Goal: Transaction & Acquisition: Book appointment/travel/reservation

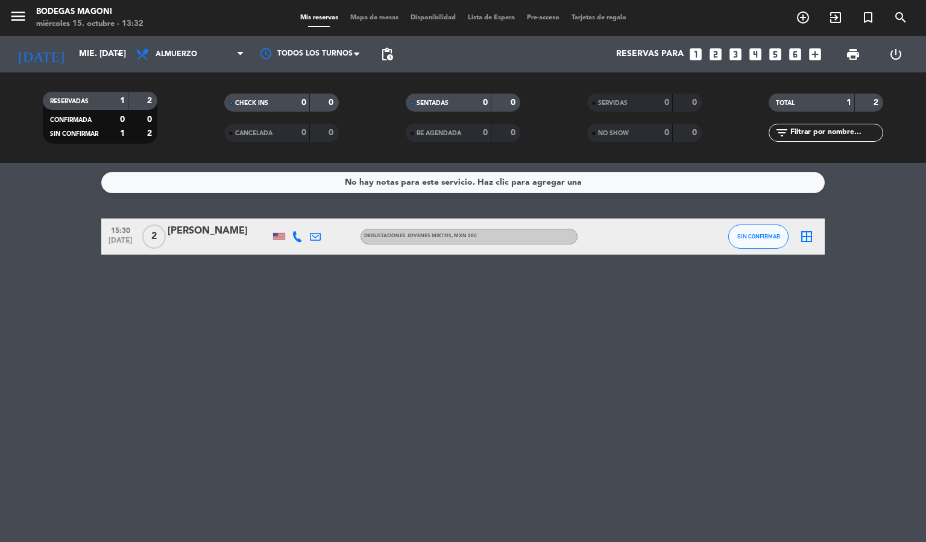
click at [715, 55] on icon "looks_two" at bounding box center [716, 54] width 16 height 16
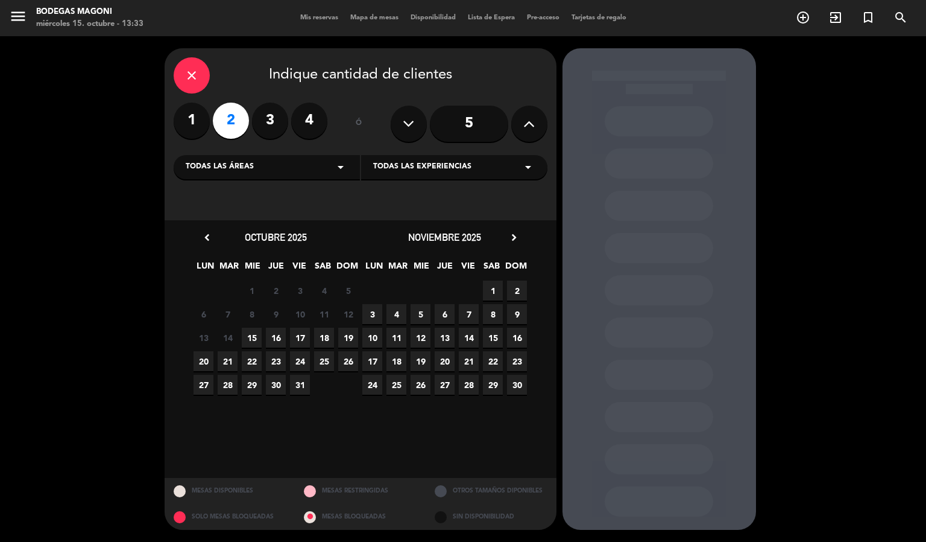
click at [326, 341] on span "18" at bounding box center [324, 337] width 20 height 20
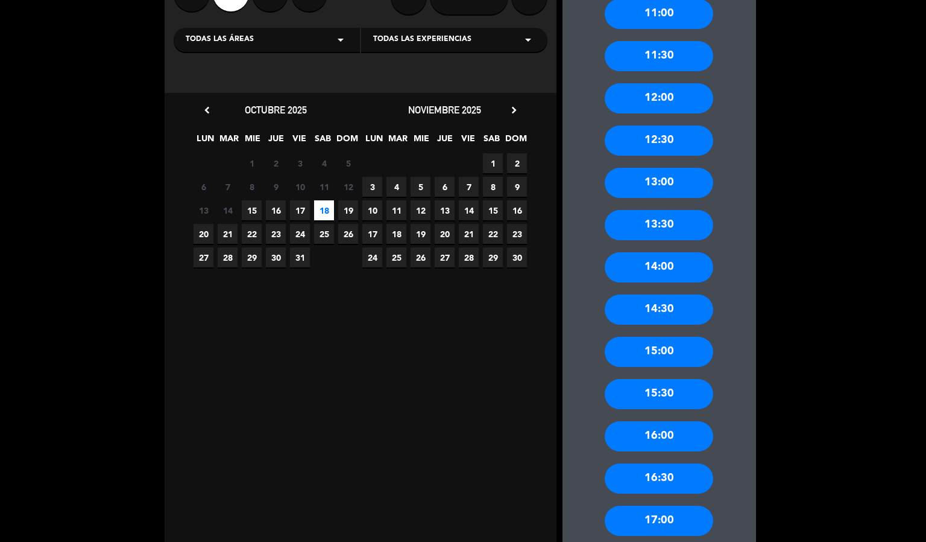
scroll to position [196, 0]
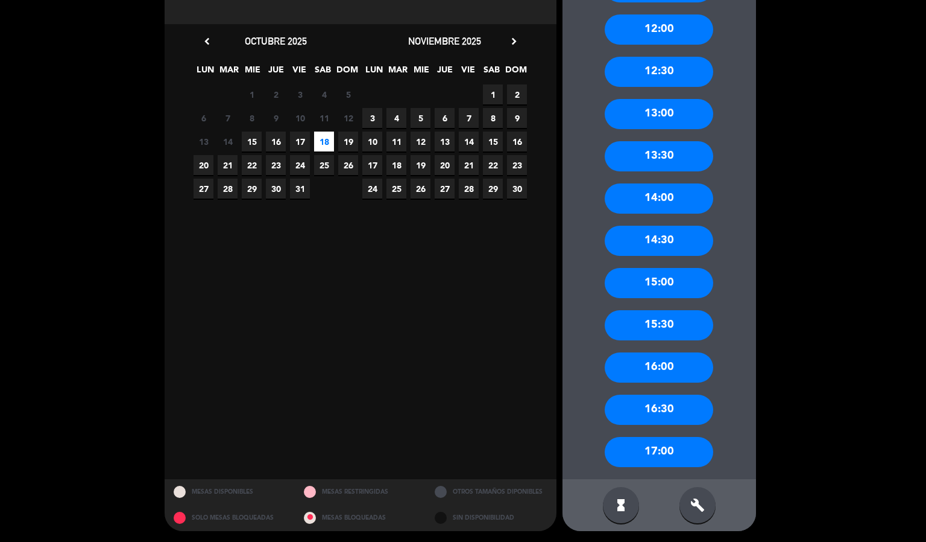
click at [649, 408] on div "16:30" at bounding box center [659, 409] width 109 height 30
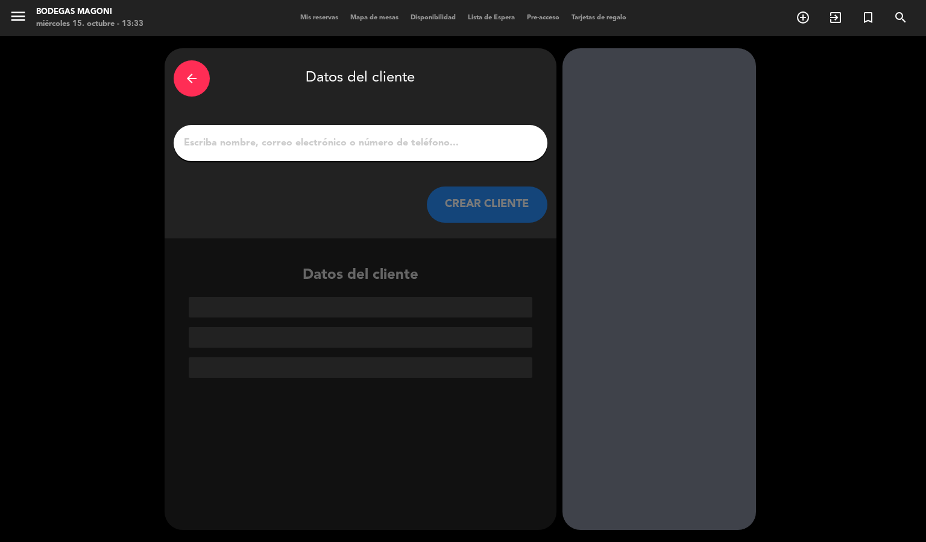
scroll to position [0, 0]
click at [223, 142] on input "1" at bounding box center [361, 142] width 356 height 17
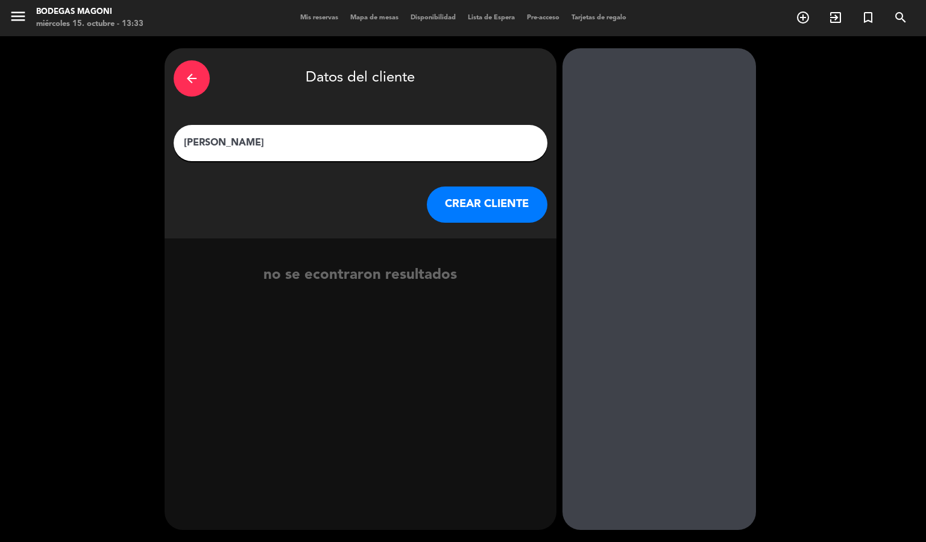
click at [263, 145] on input "[PERSON_NAME]" at bounding box center [361, 142] width 356 height 17
click at [242, 141] on input "[PERSON_NAME]" at bounding box center [361, 142] width 356 height 17
type input "[PERSON_NAME]"
click at [469, 201] on button "CREAR CLIENTE" at bounding box center [487, 204] width 121 height 36
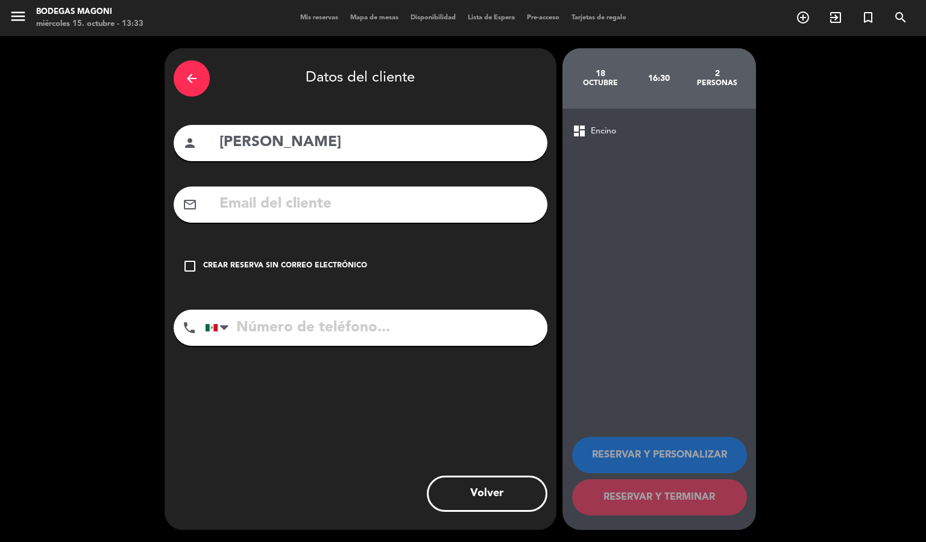
click at [270, 328] on input "tel" at bounding box center [376, 327] width 343 height 36
type input "6642961856"
click at [188, 265] on icon "check_box_outline_blank" at bounding box center [190, 266] width 14 height 14
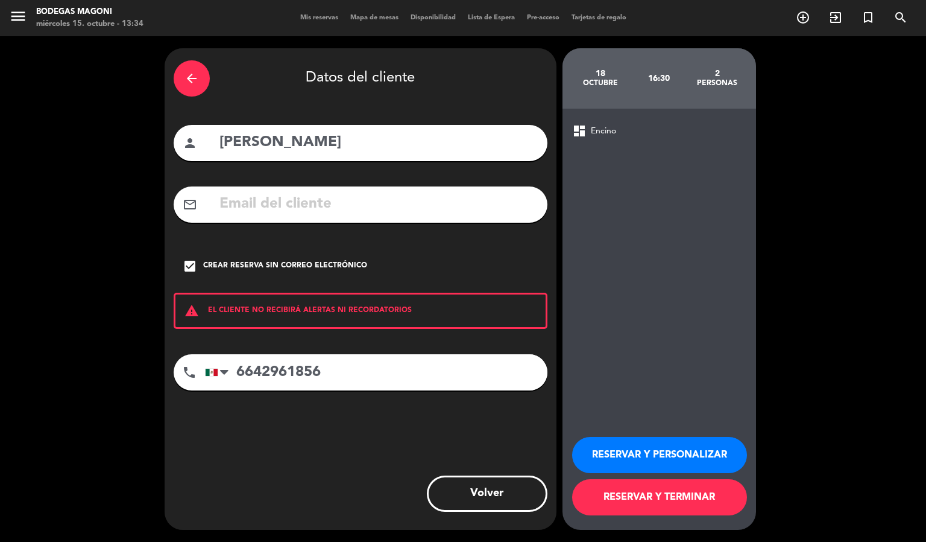
click at [648, 449] on button "RESERVAR Y PERSONALIZAR" at bounding box center [659, 455] width 175 height 36
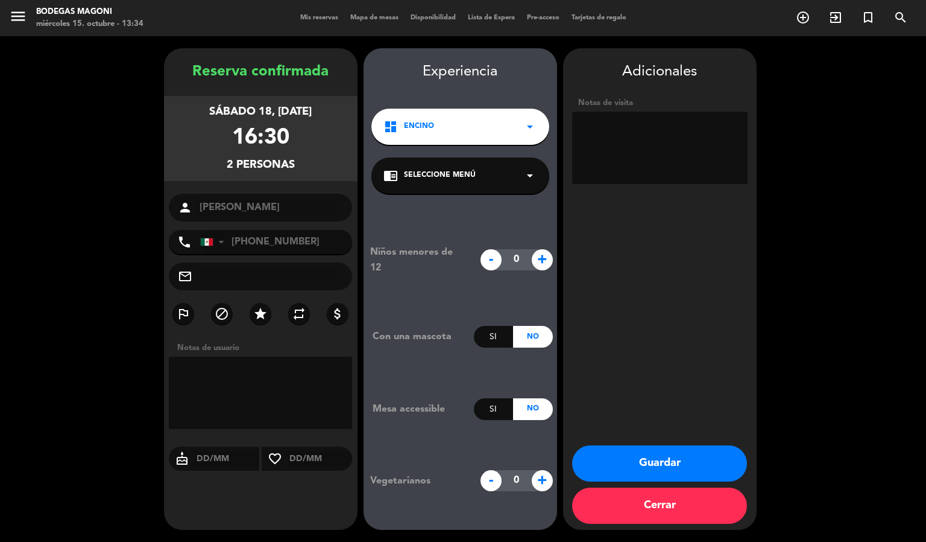
click at [639, 460] on button "Guardar" at bounding box center [659, 463] width 175 height 36
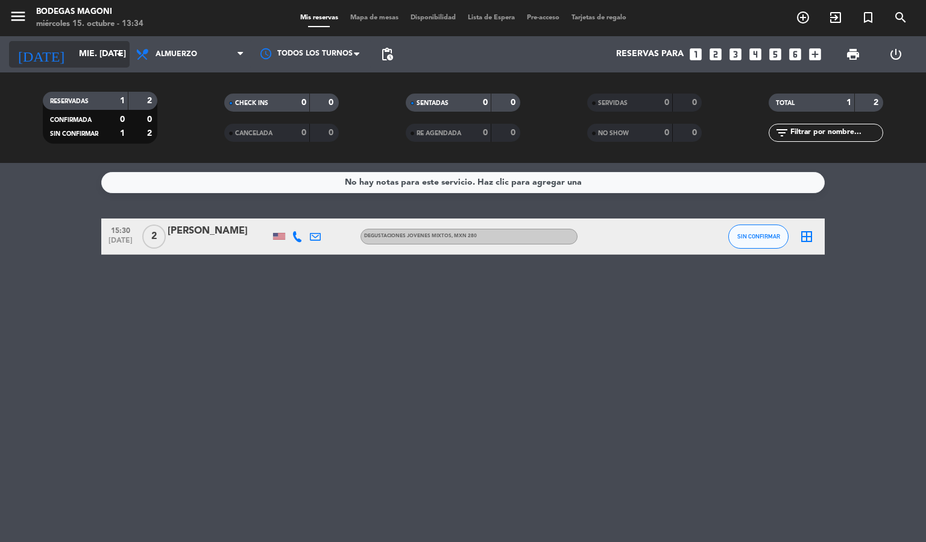
click at [100, 48] on input "mié. [DATE]" at bounding box center [130, 54] width 115 height 22
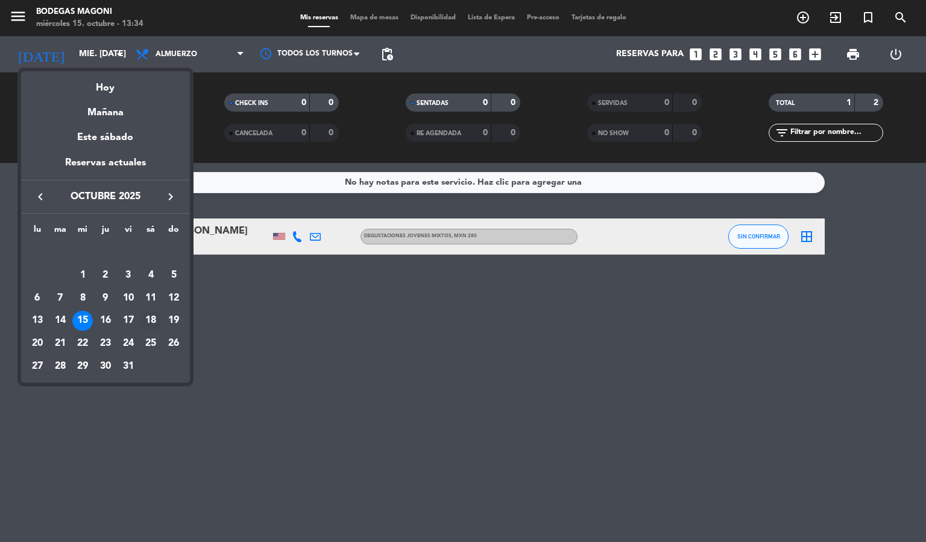
click at [147, 321] on div "18" at bounding box center [151, 321] width 21 height 21
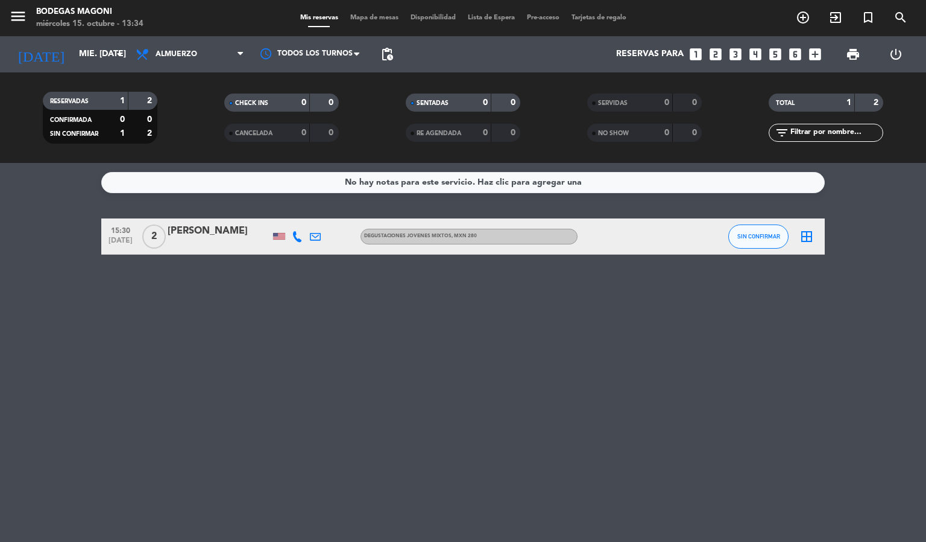
type input "sáb. [DATE]"
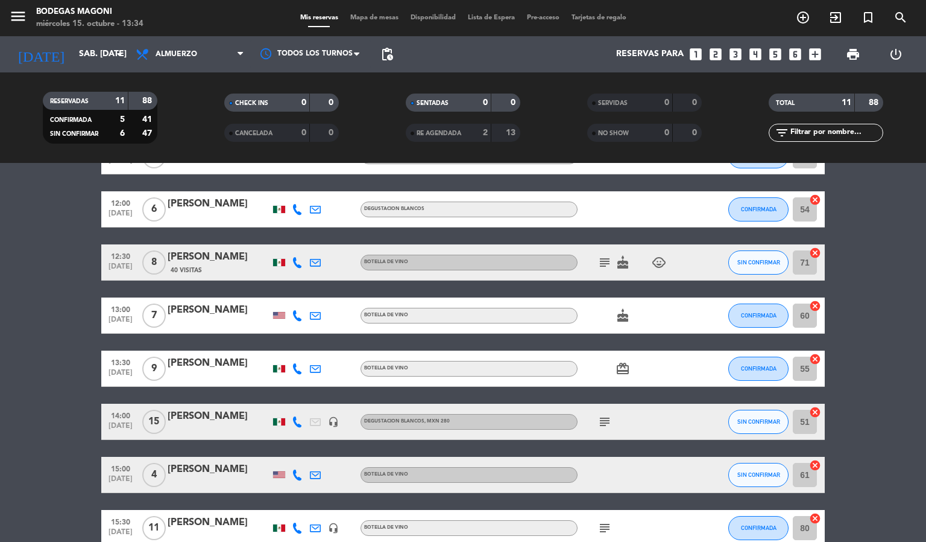
scroll to position [286, 0]
